Goal: Task Accomplishment & Management: Complete application form

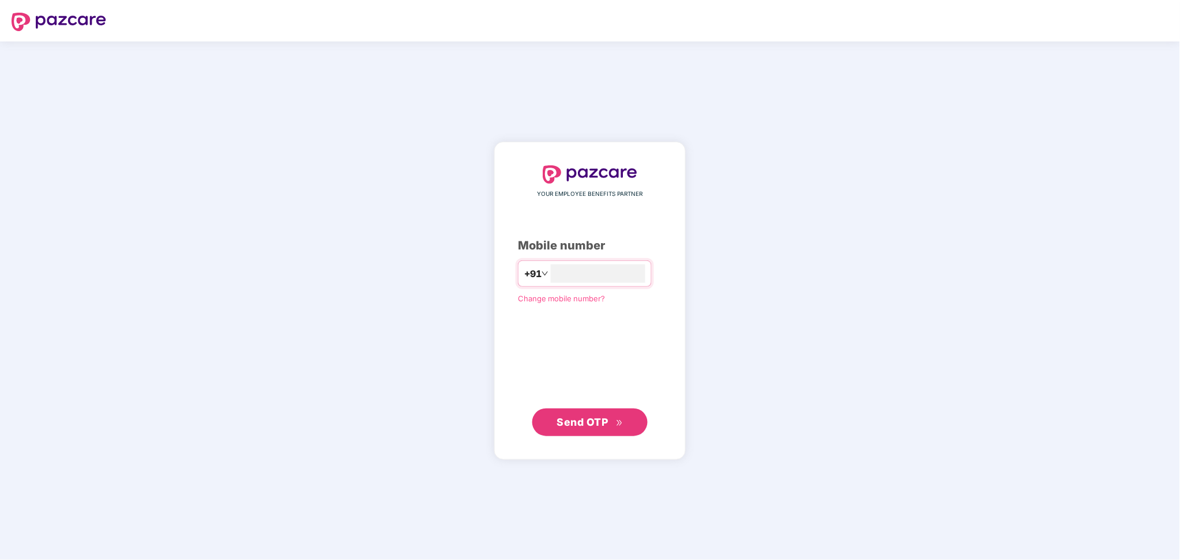
type input "**********"
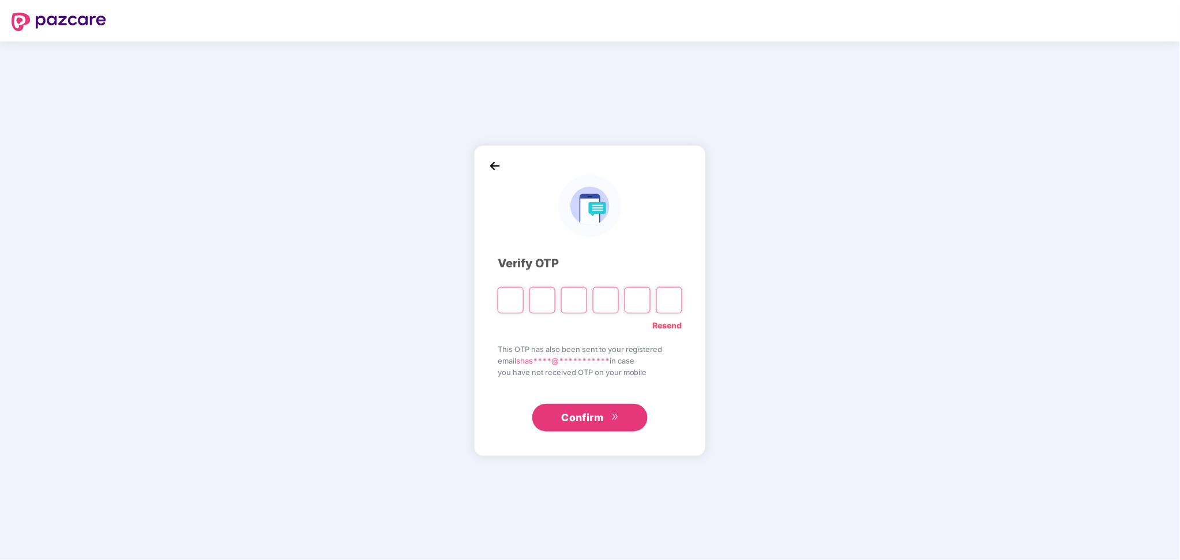
paste input "*"
type input "*"
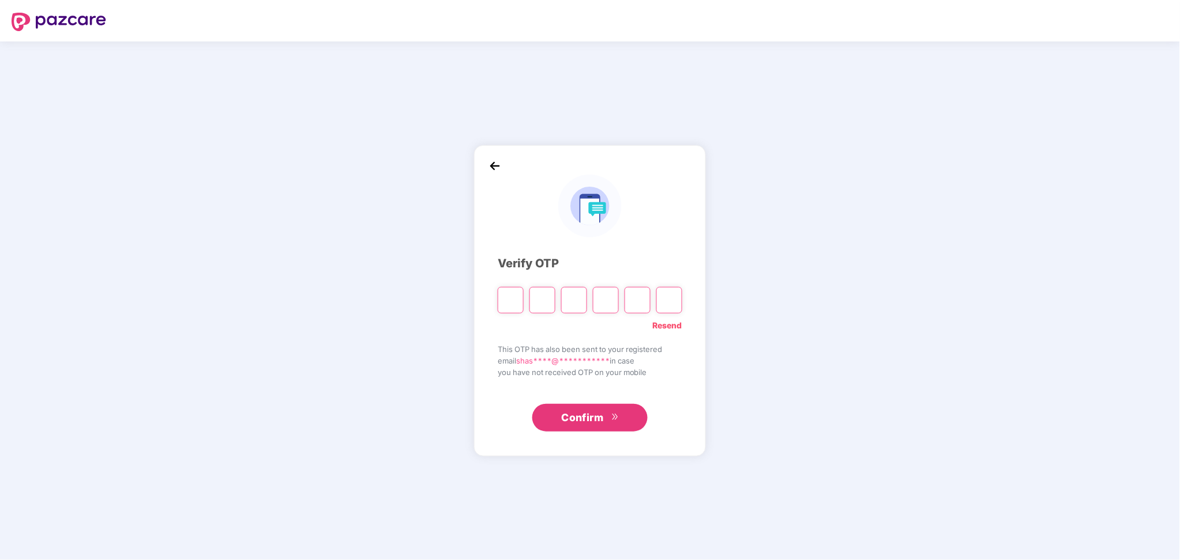
type input "*"
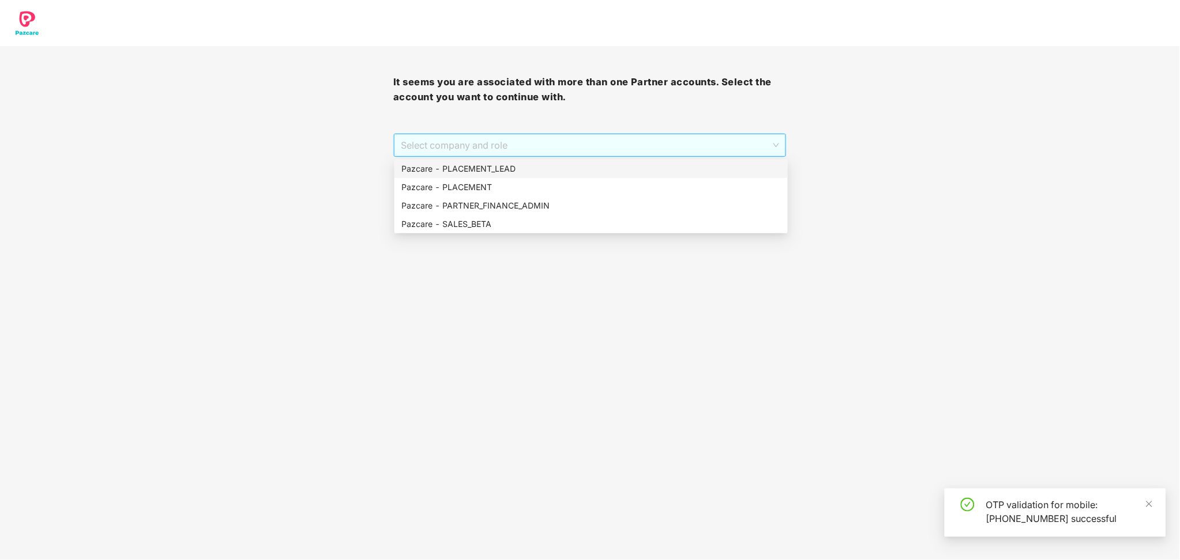
click at [529, 152] on span "Select company and role" at bounding box center [590, 145] width 378 height 22
click at [504, 167] on div "Pazcare - PLACEMENT_LEAD" at bounding box center [590, 169] width 379 height 13
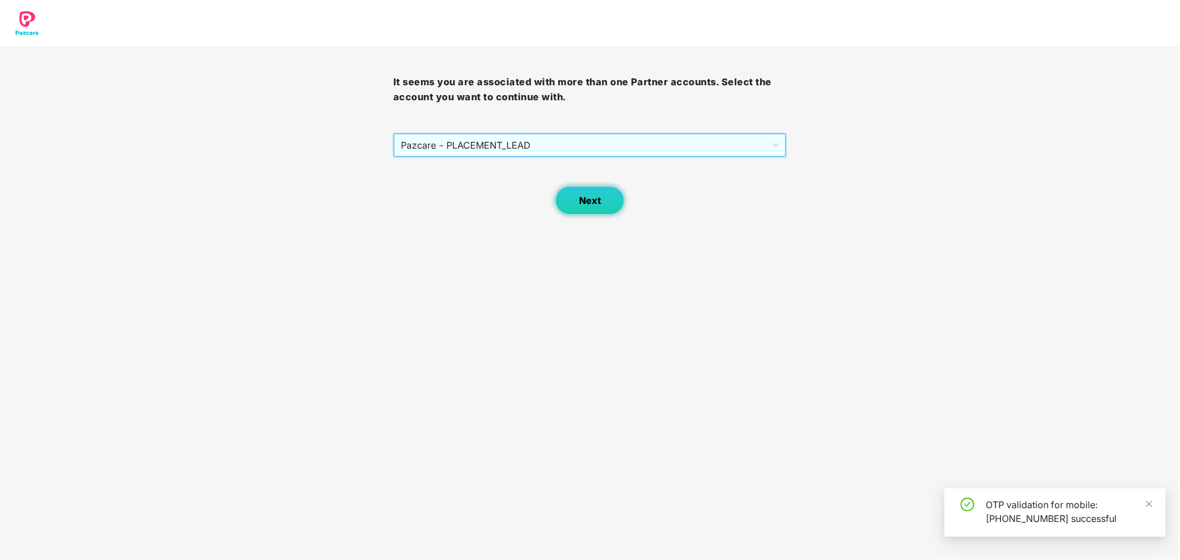
click at [591, 205] on span "Next" at bounding box center [590, 200] width 22 height 11
